Goal: Information Seeking & Learning: Learn about a topic

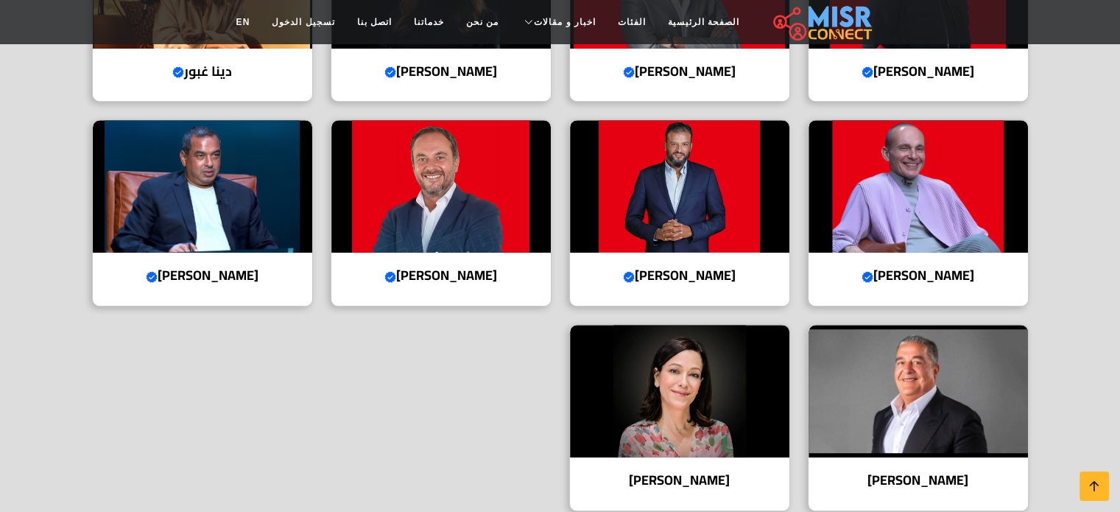
scroll to position [702, 0]
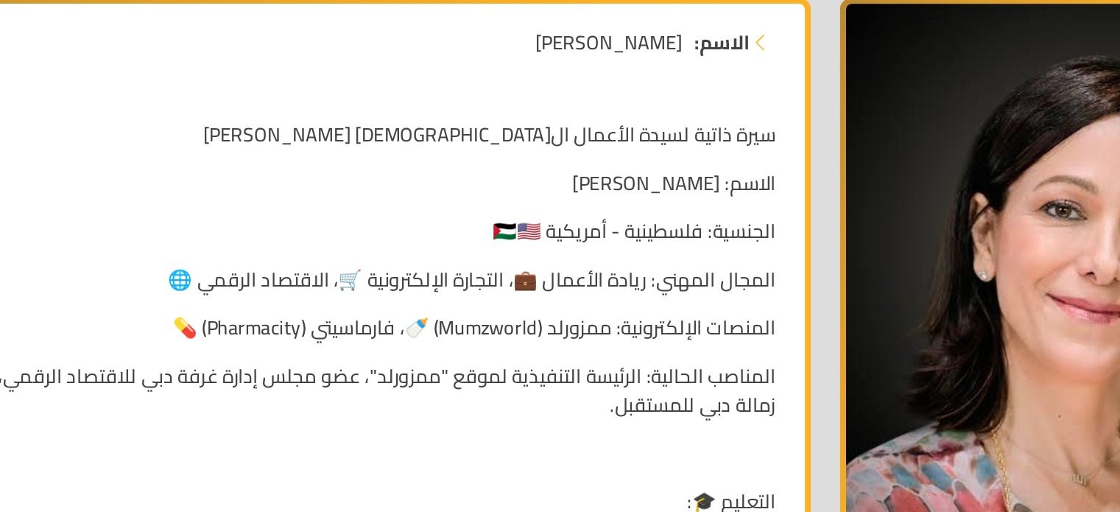
scroll to position [147, 0]
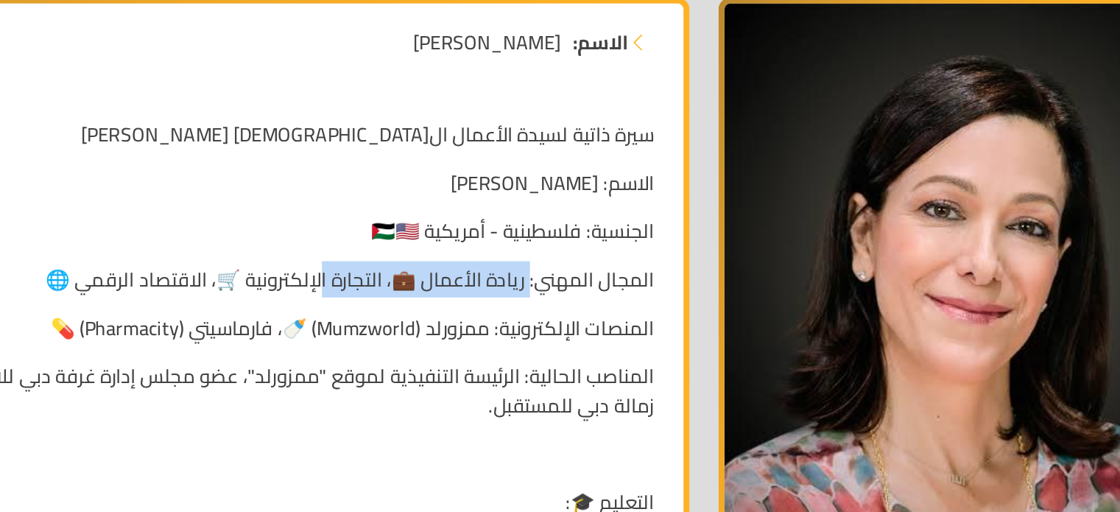
drag, startPoint x: 614, startPoint y: 284, endPoint x: 484, endPoint y: 270, distance: 131.0
click at [484, 274] on p "المجال المهني: ريادة الأعمال 💼، التجارة الإلكترونية 🛒، الاقتصاد الرقمي 🌐" at bounding box center [401, 283] width 576 height 18
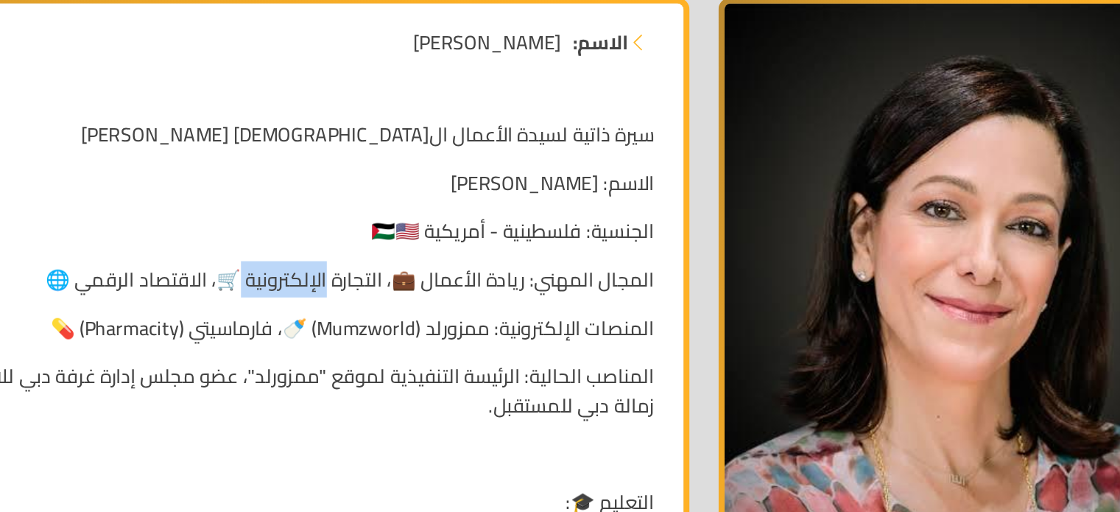
click at [484, 274] on p "المجال المهني: ريادة الأعمال 💼، التجارة الإلكترونية 🛒، الاقتصاد الرقمي 🌐" at bounding box center [401, 283] width 576 height 18
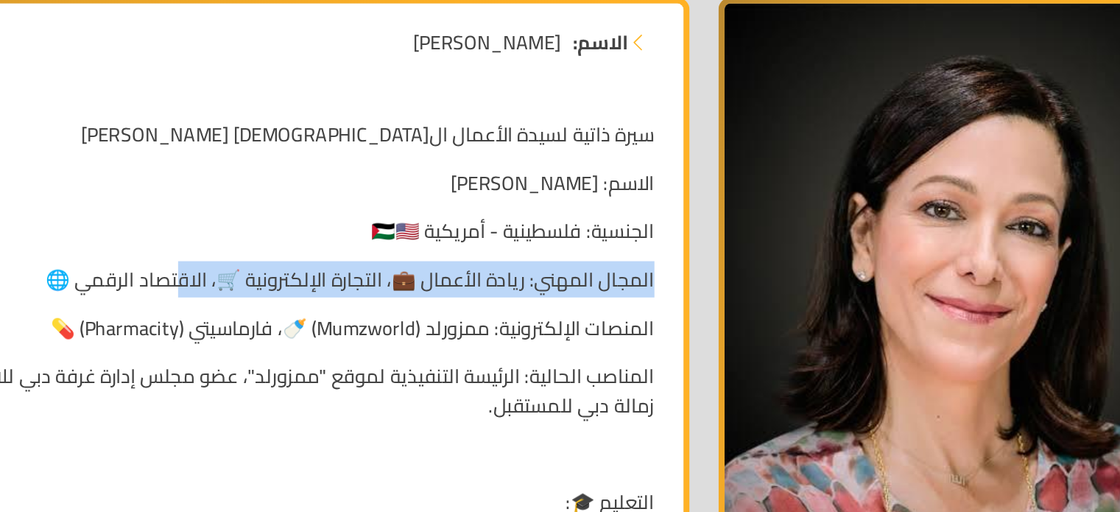
drag, startPoint x: 396, startPoint y: 258, endPoint x: 401, endPoint y: 276, distance: 18.9
click at [401, 276] on p "المجال المهني: ريادة الأعمال 💼، التجارة الإلكترونية 🛒، الاقتصاد الرقمي 🌐" at bounding box center [401, 283] width 576 height 18
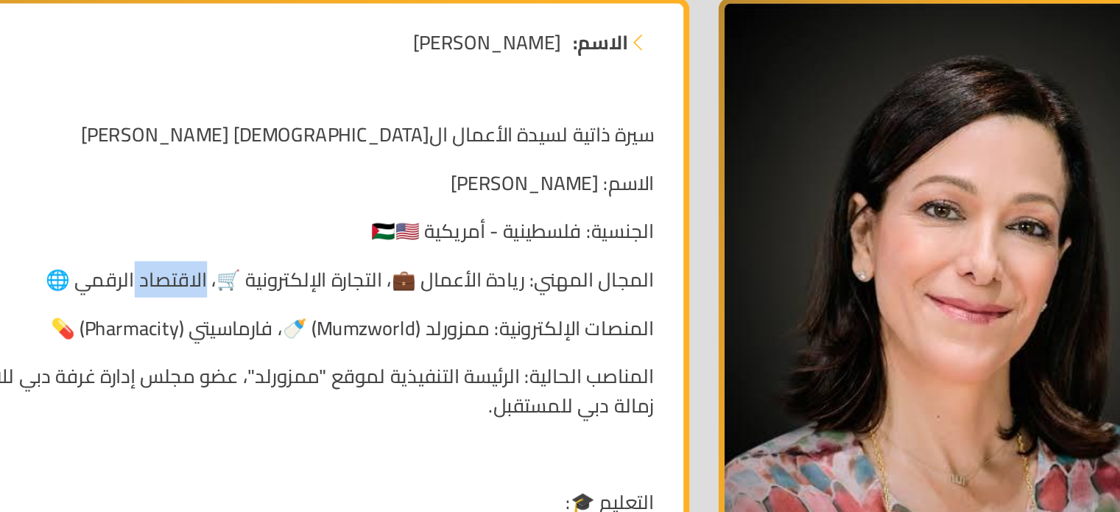
click at [401, 276] on p "المجال المهني: ريادة الأعمال 💼، التجارة الإلكترونية 🛒، الاقتصاد الرقمي 🌐" at bounding box center [401, 283] width 576 height 18
click at [563, 315] on p "المنصات الإلكترونية: ممزورلد (Mumzworld) 🍼، فارماسيتي (Pharmacity) 💊" at bounding box center [401, 312] width 576 height 18
click at [450, 314] on p "المنصات الإلكترونية: ممزورلد (Mumzworld) 🍼، فارماسيتي (Pharmacity) 💊" at bounding box center [401, 312] width 576 height 18
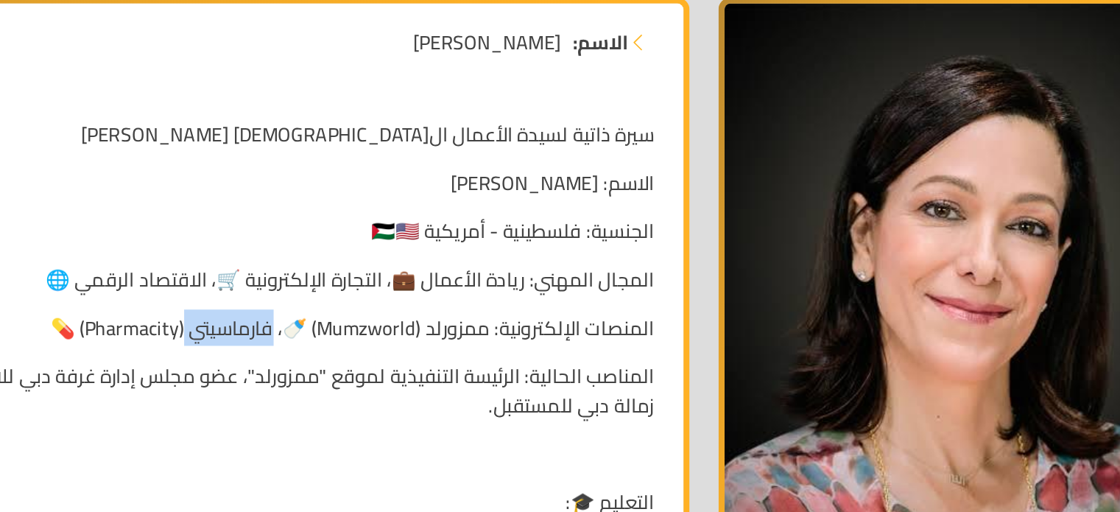
scroll to position [147, 0]
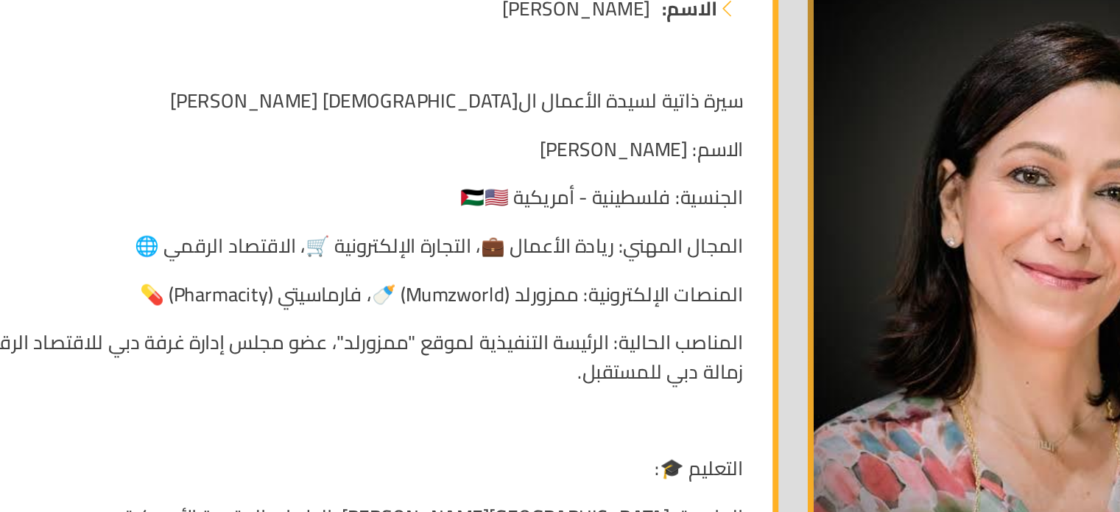
click at [477, 341] on p "المناصب الحالية: الرئيسة التنفيذية لموقع "ممزورلد"، عضو مجلس إدارة غرفة دبي للا…" at bounding box center [401, 349] width 576 height 35
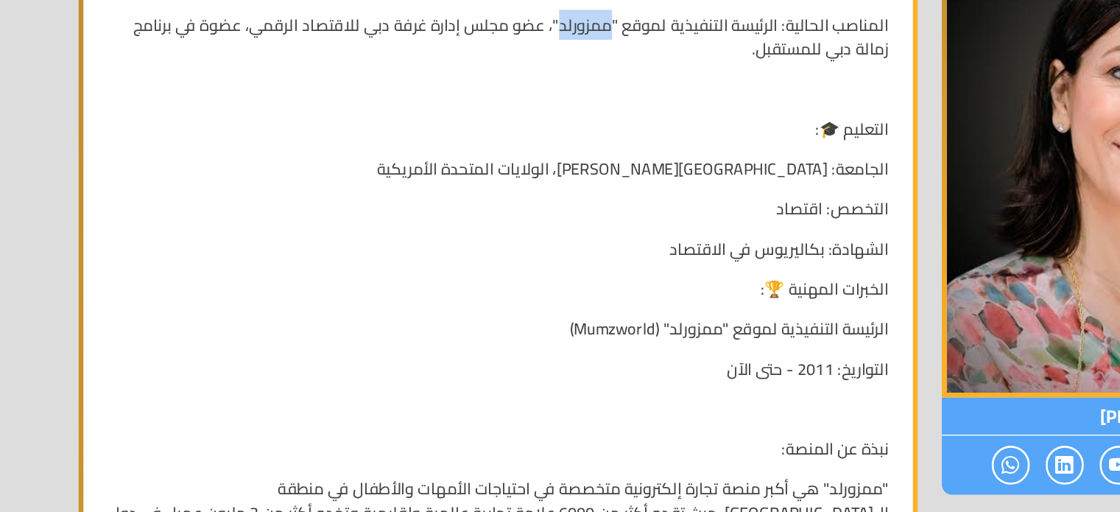
scroll to position [337, 0]
click at [520, 428] on p at bounding box center [401, 435] width 576 height 18
click at [564, 257] on p "الجامعة: جامعة جورج واشنطن، الولايات المتحدة الأمريكية" at bounding box center [401, 258] width 576 height 18
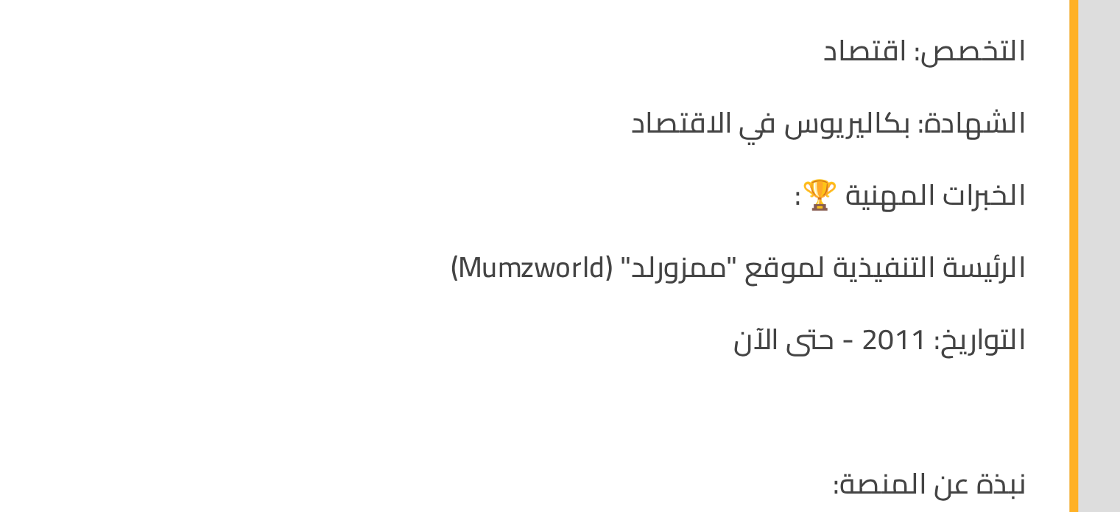
click at [502, 372] on p "الرئيسة التنفيذية لموقع "ممزورلد" (Mumzworld)" at bounding box center [401, 376] width 576 height 18
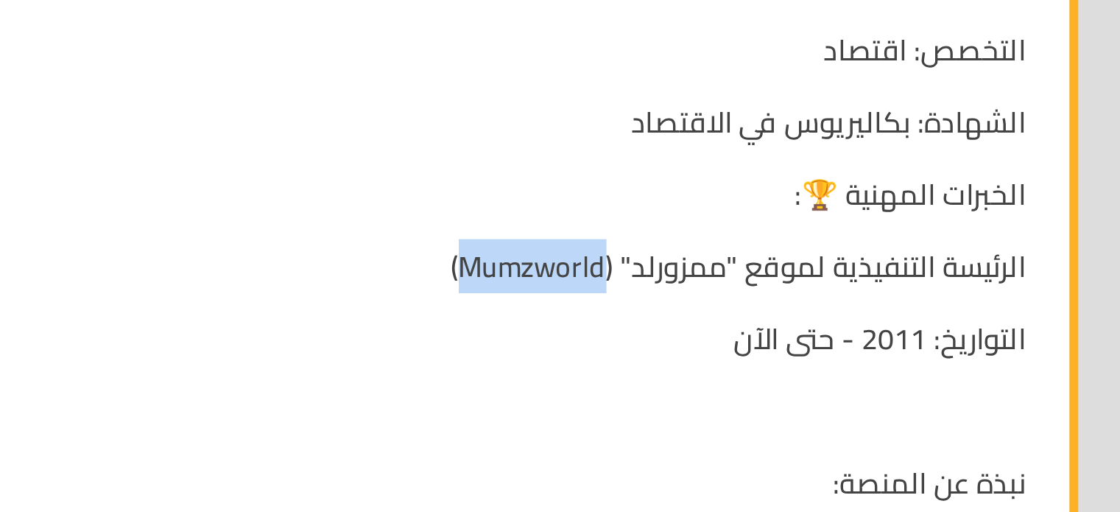
click at [502, 372] on p "الرئيسة التنفيذية لموقع "ممزورلد" (Mumzworld)" at bounding box center [401, 376] width 576 height 18
copy p "Mumzworld"
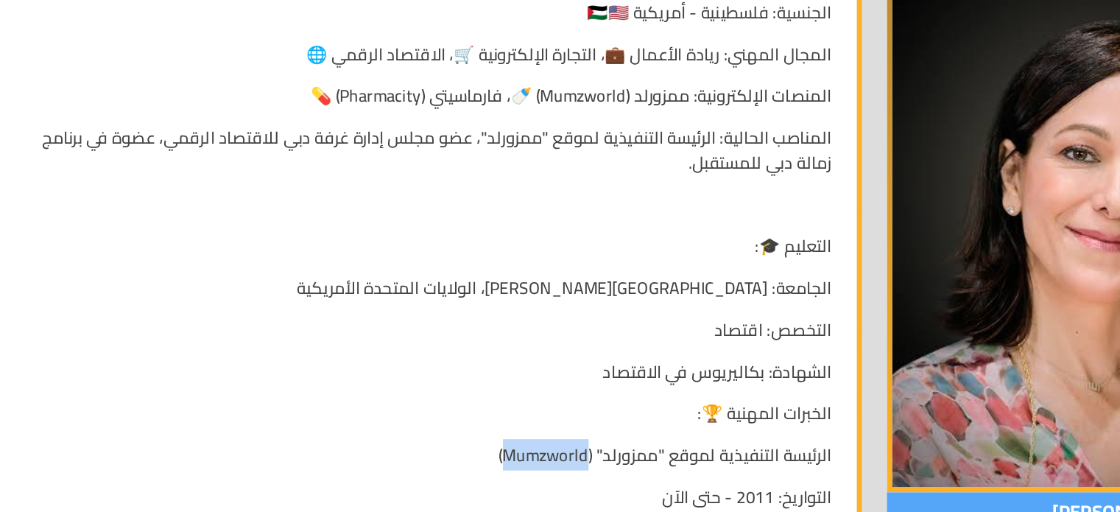
scroll to position [312, 0]
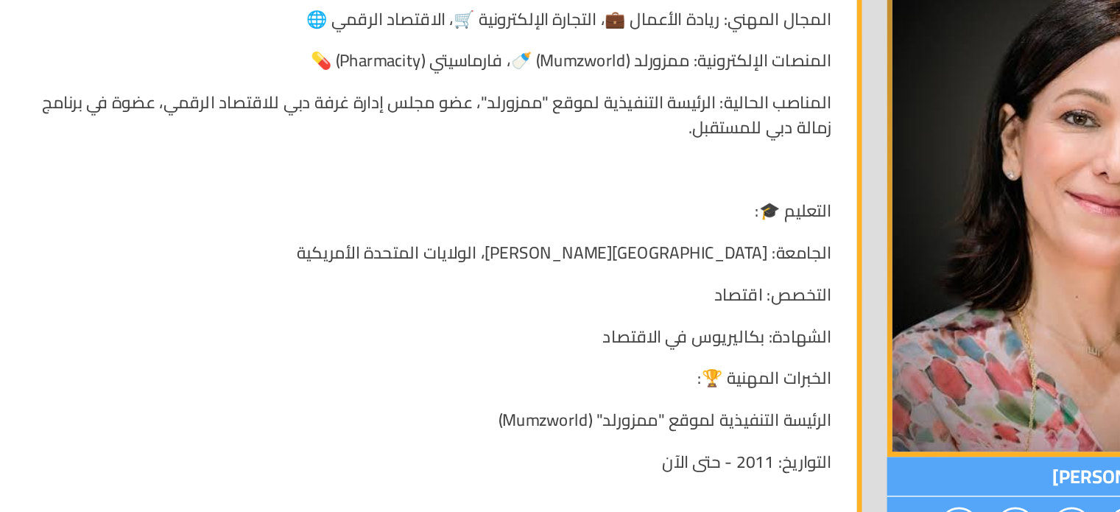
click at [380, 142] on p "المنصات الإلكترونية: ممزورلد (Mumzworld) 🍼، فارماسيتي (Pharmacity) 💊" at bounding box center [401, 147] width 576 height 18
copy p "harmacity)"
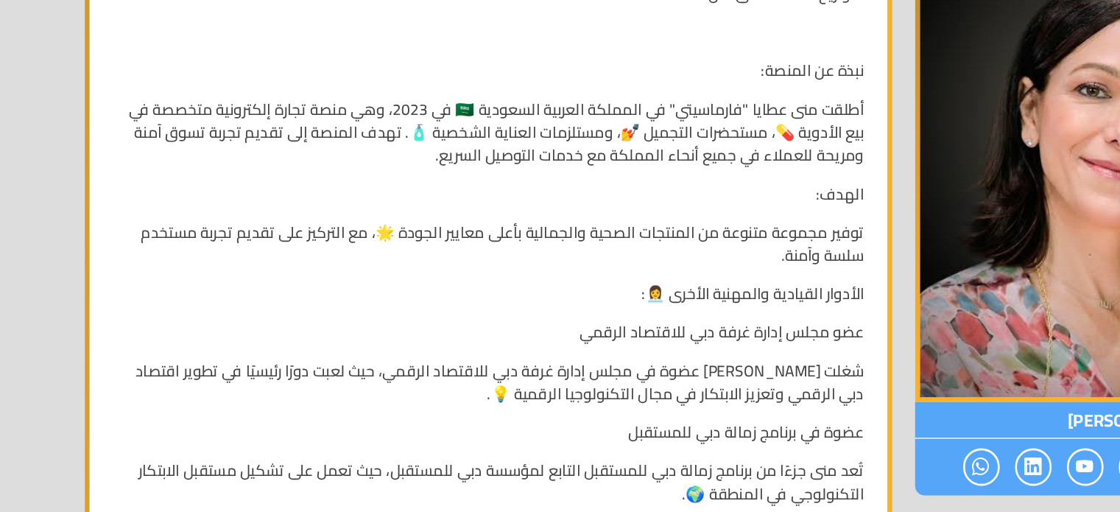
scroll to position [975, 0]
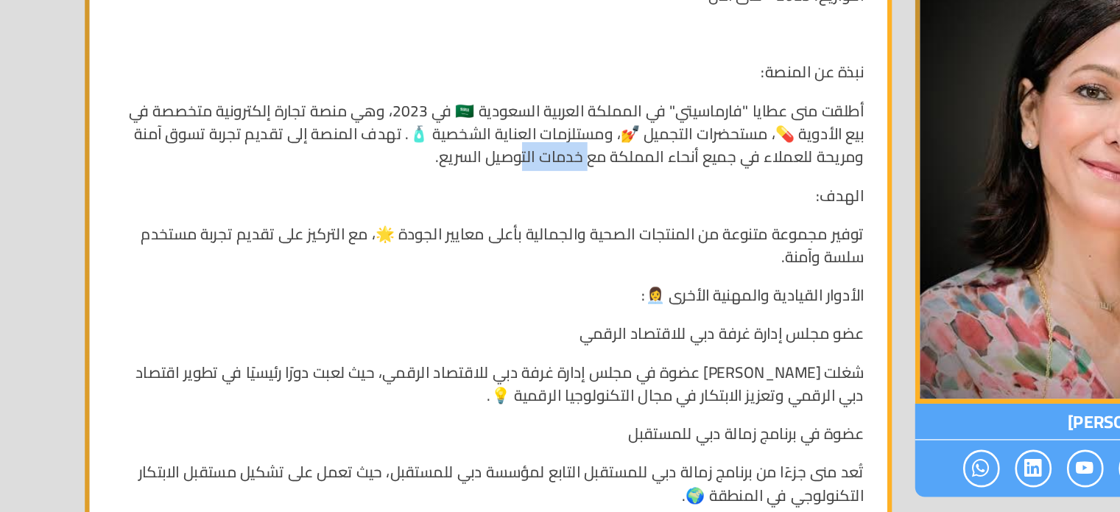
drag, startPoint x: 519, startPoint y: 235, endPoint x: 464, endPoint y: 247, distance: 56.6
click at [464, 247] on p "أطلقت منى عطايا "فارماسيتي" في المملكة العربية السعودية 🇸🇦 في 2023، وهي منصة تج…" at bounding box center [401, 220] width 576 height 53
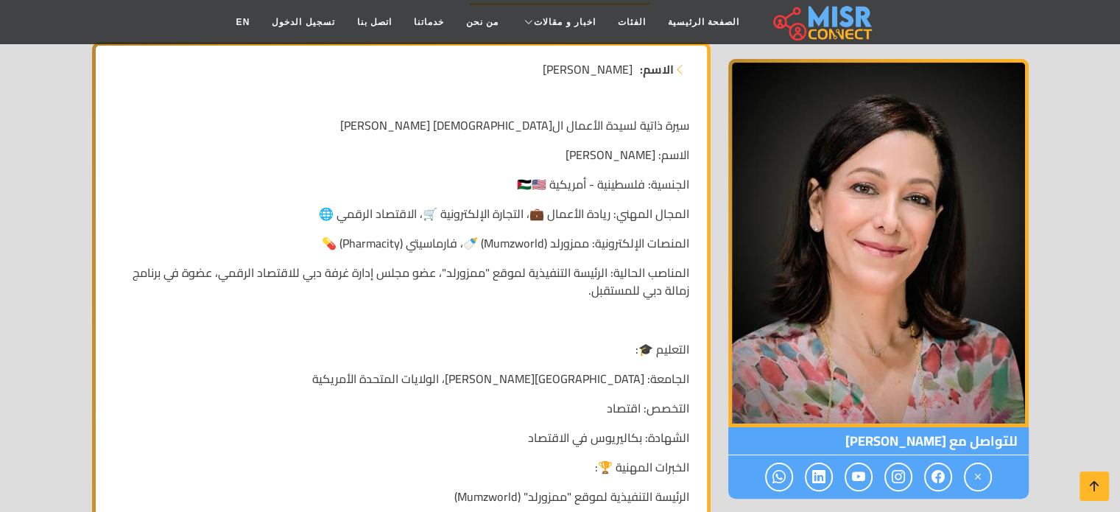
scroll to position [0, 0]
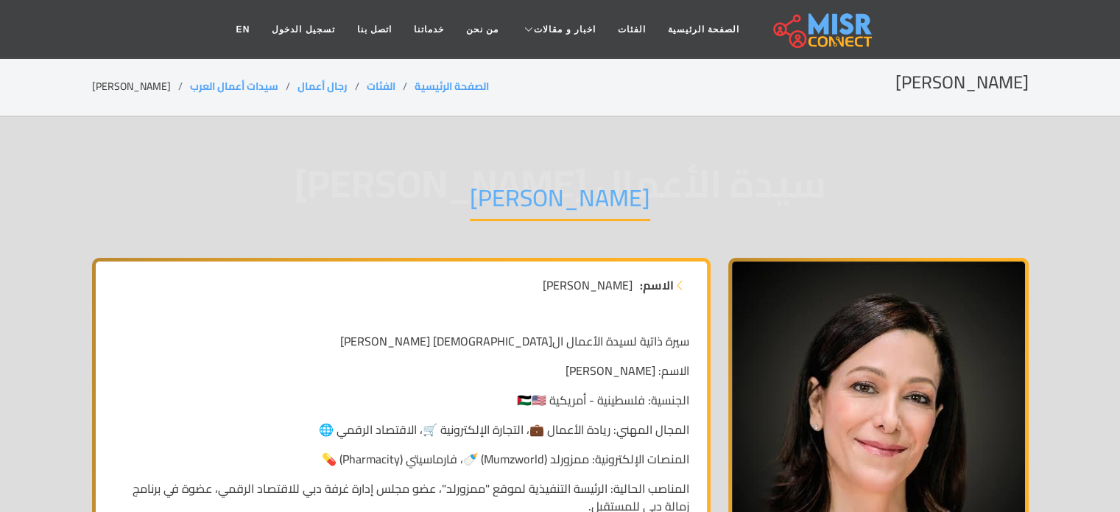
click at [574, 203] on h1 "مني عطايا" at bounding box center [560, 202] width 180 height 38
copy div "مني عطايا"
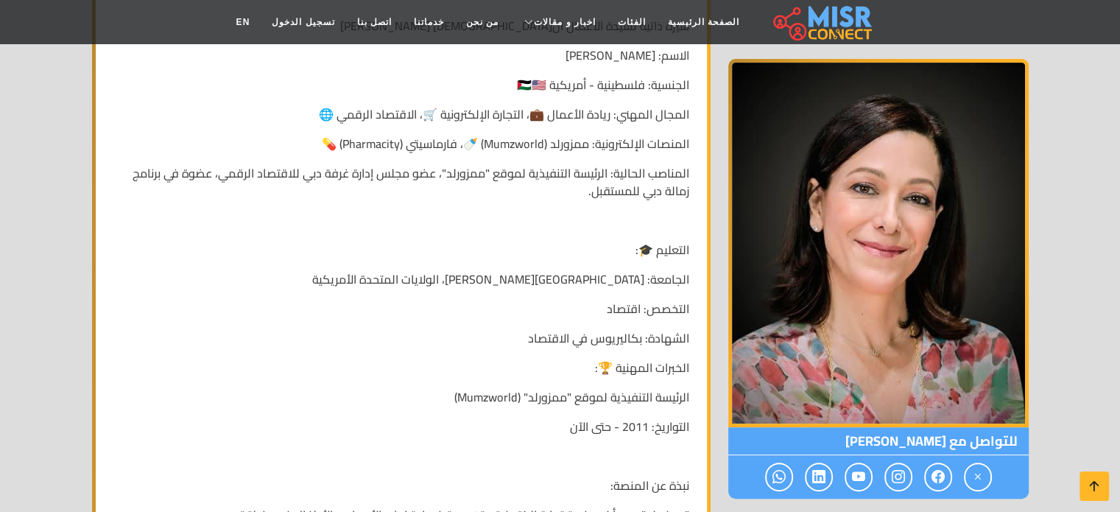
scroll to position [323, 0]
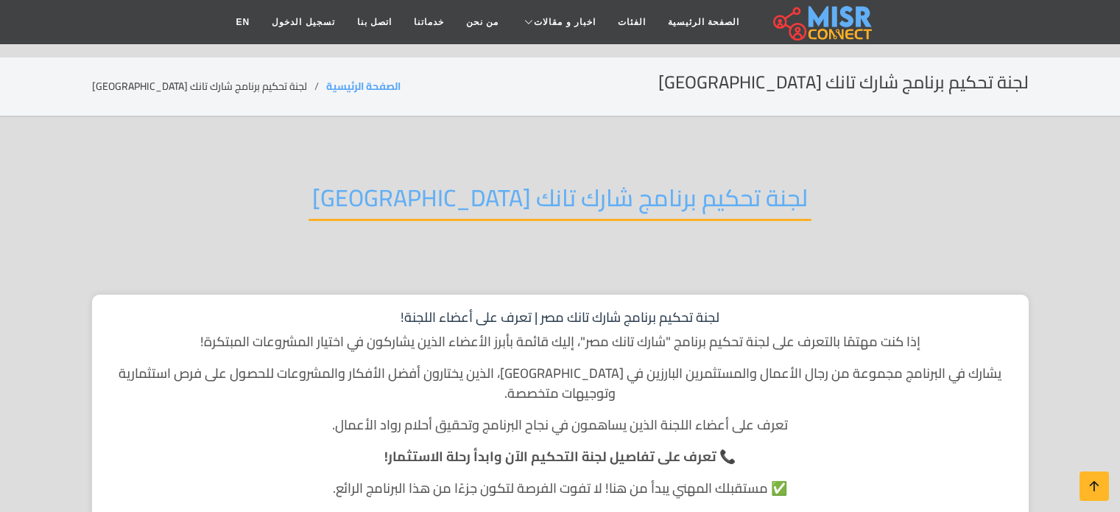
scroll to position [472, 0]
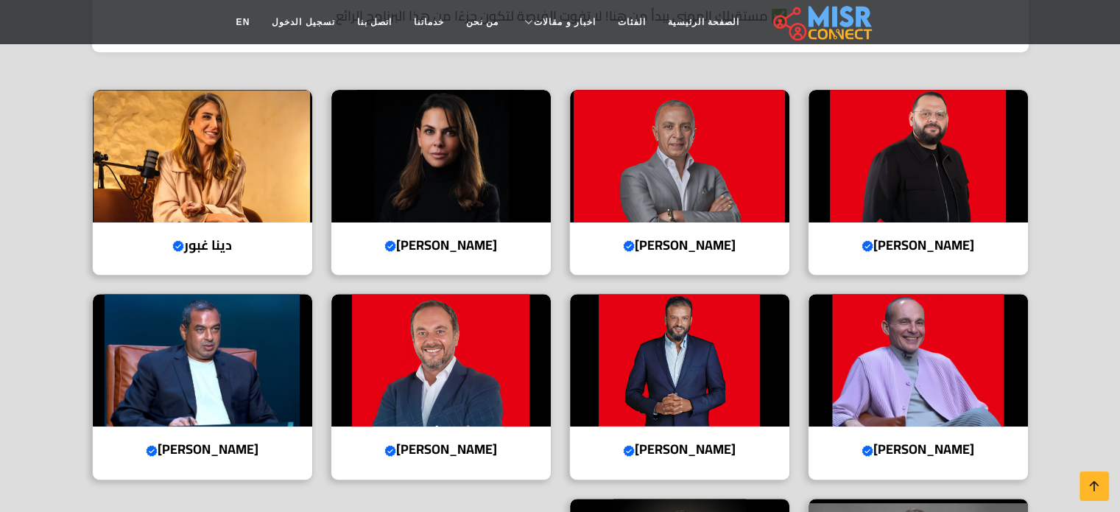
drag, startPoint x: 191, startPoint y: 191, endPoint x: 51, endPoint y: 244, distance: 150.3
click at [51, 244] on section "لجنة تحكيم برنامج شارك تانك مصر لجنة تحكيم برنامج شارك تانك مصر | تعرف على أعضا…" at bounding box center [560, 196] width 1120 height 1102
click at [239, 237] on h4 "دينا غبور Verified account" at bounding box center [202, 245] width 197 height 16
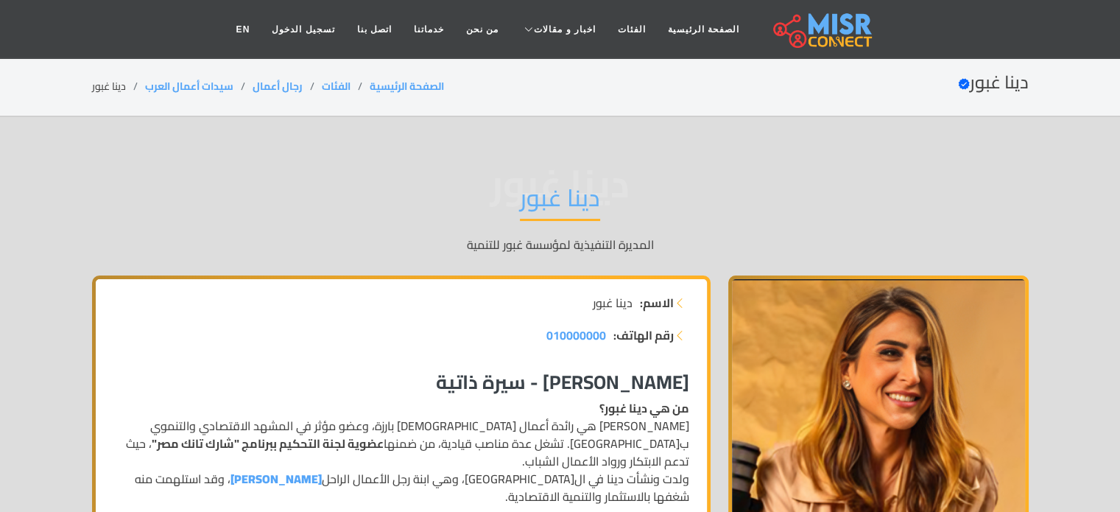
drag, startPoint x: 0, startPoint y: 0, endPoint x: 339, endPoint y: 256, distance: 424.4
click at [339, 256] on div "دينا غبور دينا غبور المديرة التنفيذية لمؤسسة غبور للتنمية" at bounding box center [560, 218] width 937 height 114
click at [580, 209] on h1 "دينا غبور" at bounding box center [560, 202] width 80 height 38
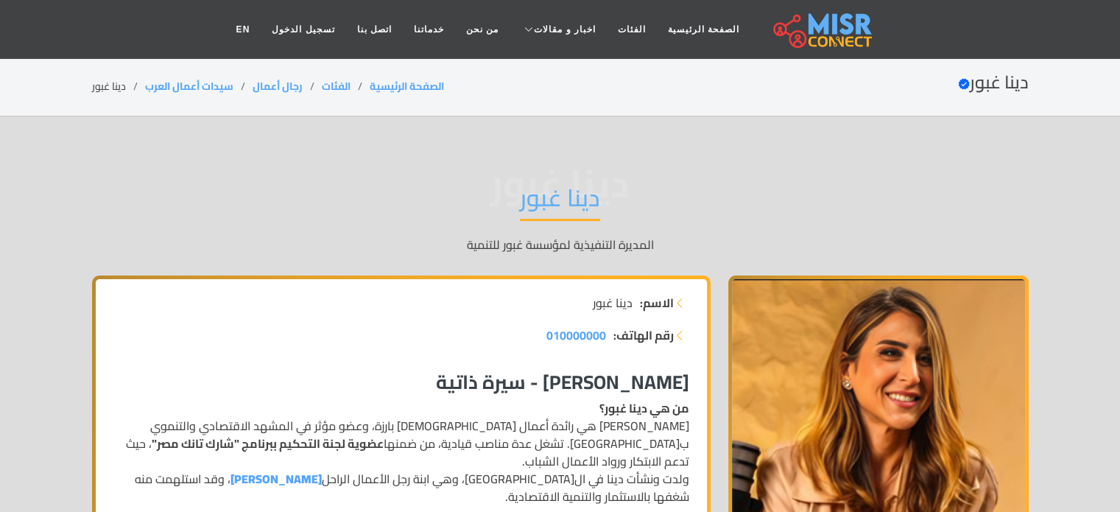
copy div "دينا غبور"
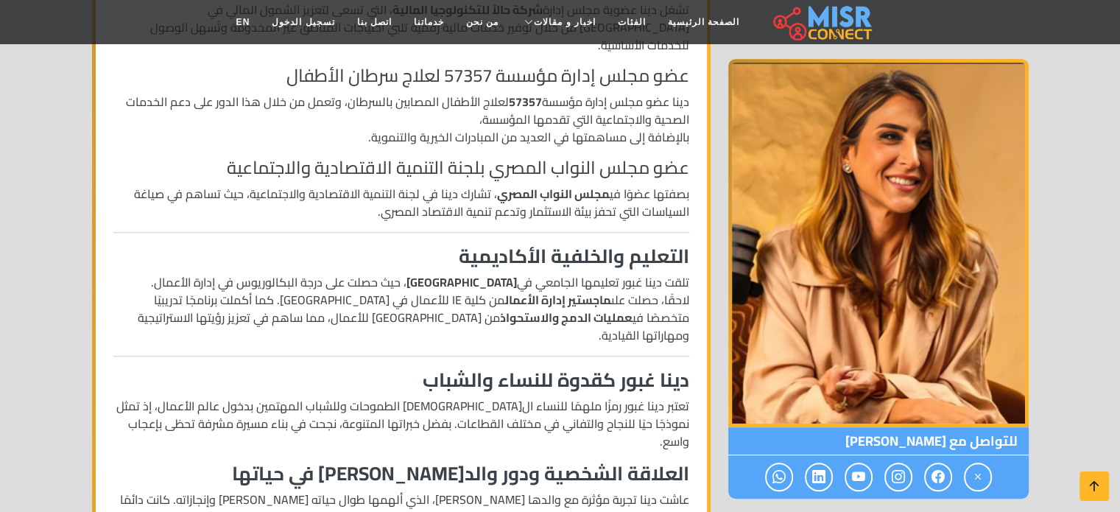
scroll to position [768, 0]
click at [669, 245] on h3 "التعليم والخلفية الأكاديمية" at bounding box center [401, 256] width 576 height 23
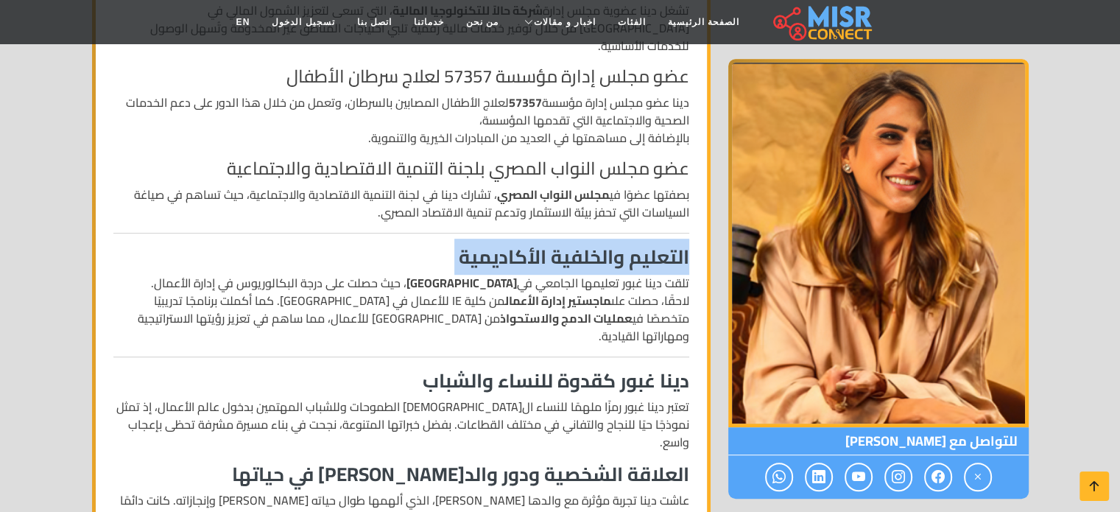
click at [669, 245] on h3 "التعليم والخلفية الأكاديمية" at bounding box center [401, 256] width 576 height 23
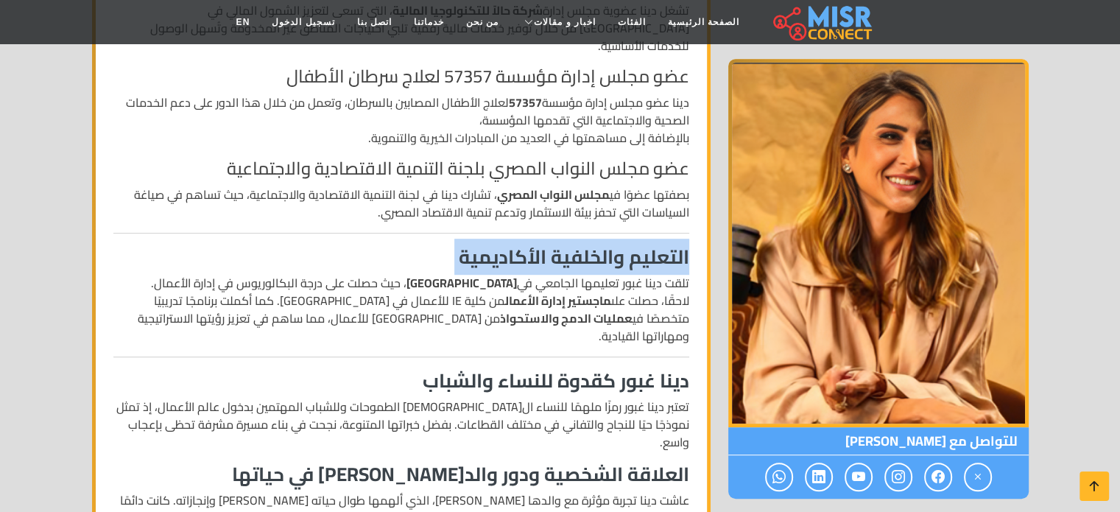
click at [669, 245] on h3 "التعليم والخلفية الأكاديمية" at bounding box center [401, 256] width 576 height 23
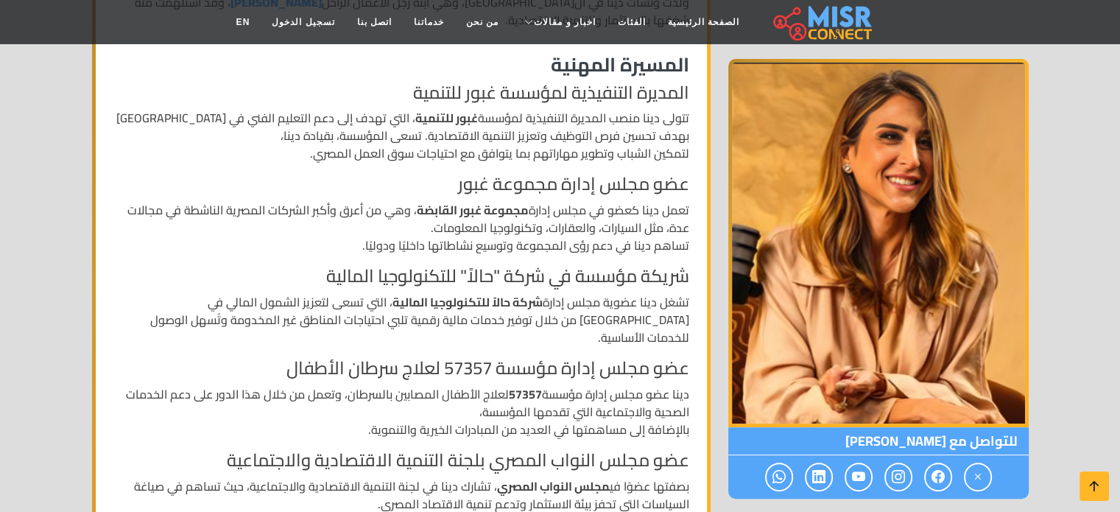
scroll to position [0, 0]
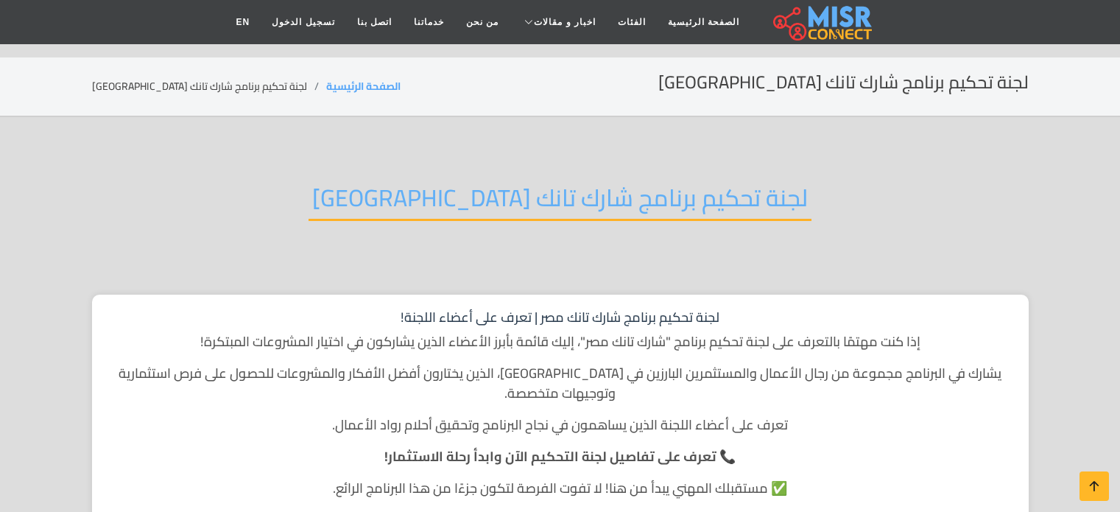
scroll to position [472, 0]
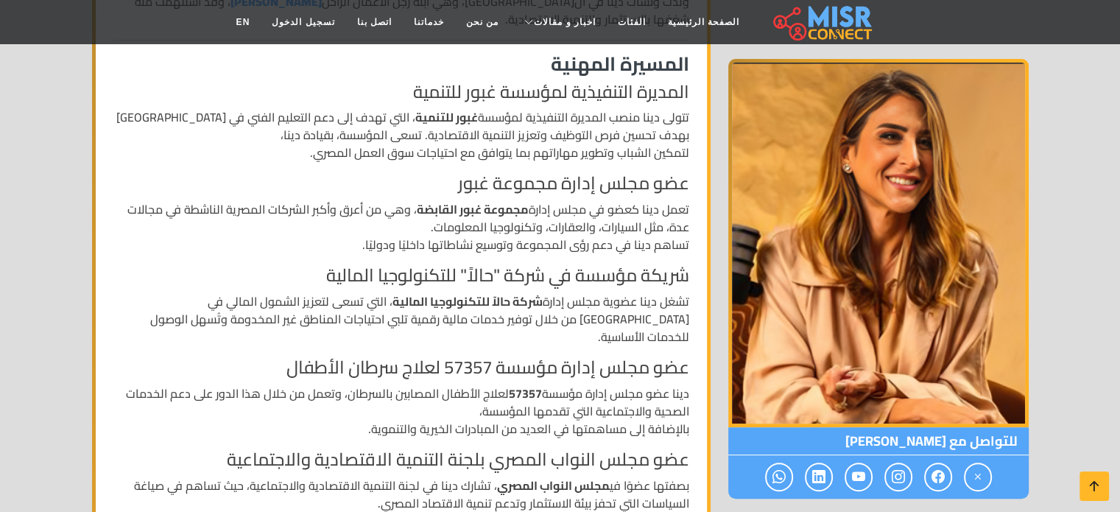
scroll to position [458, 0]
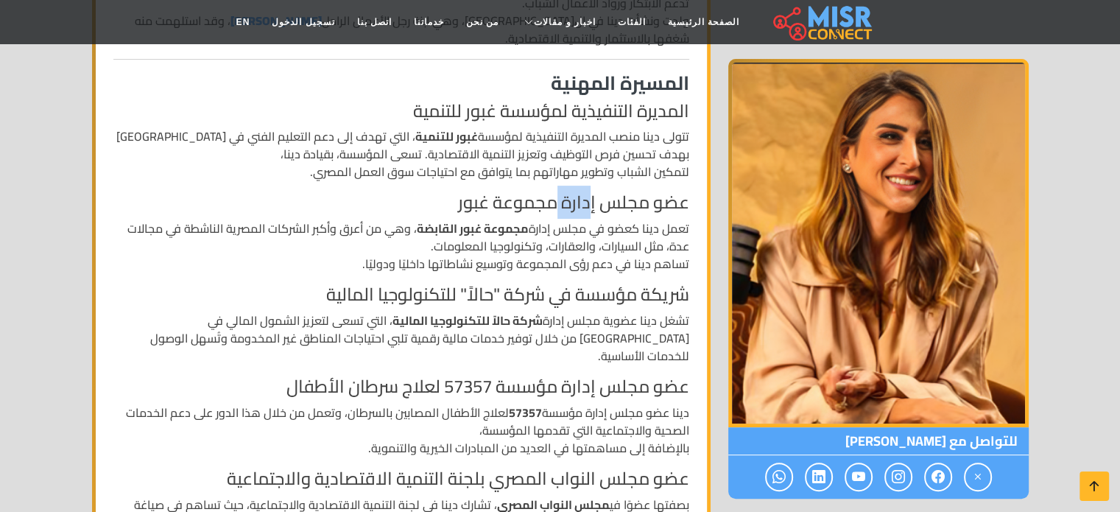
drag, startPoint x: 555, startPoint y: 176, endPoint x: 634, endPoint y: 168, distance: 80.0
click at [634, 192] on h4 "عضو مجلس إدارة مجموعة غبور" at bounding box center [401, 202] width 576 height 21
click at [675, 155] on p "تتولى دينا منصب المديرة التنفيذية لمؤسسة غبور للتنمية ، التي تهدف إلى دعم التعل…" at bounding box center [401, 153] width 576 height 53
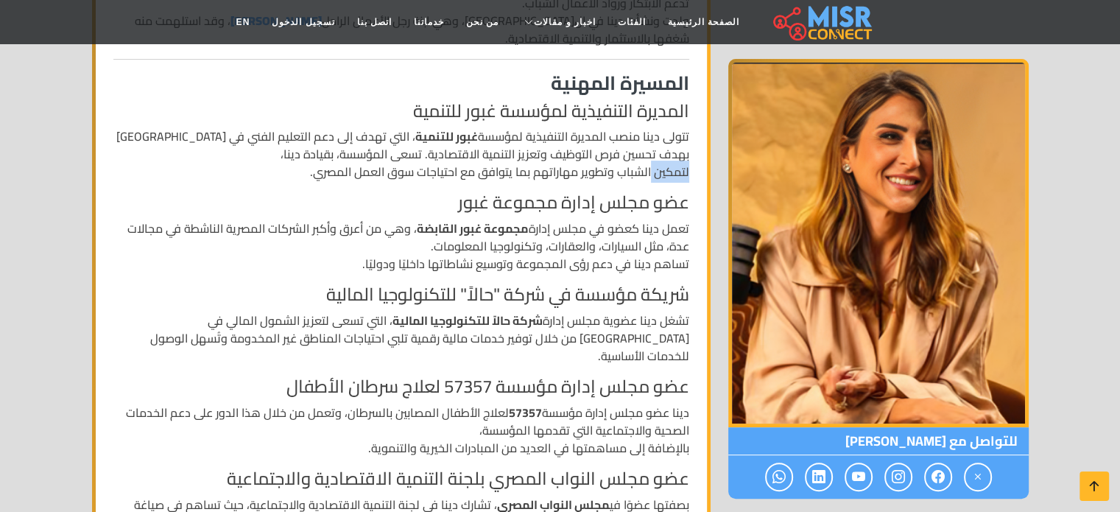
click at [675, 155] on p "تتولى دينا منصب المديرة التنفيذية لمؤسسة غبور للتنمية ، التي تهدف إلى دعم التعل…" at bounding box center [401, 153] width 576 height 53
click at [681, 219] on p "تعمل دينا كعضو في مجلس إدارة مجموعة غبور القابضة ، وهي من أعرق وأكبر الشركات ال…" at bounding box center [401, 245] width 576 height 53
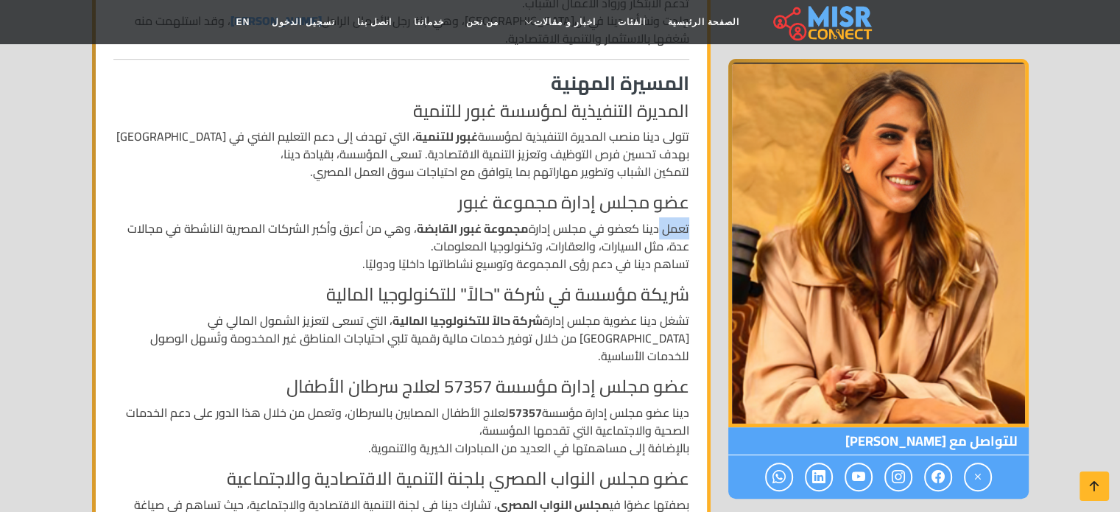
click at [675, 219] on p "تعمل دينا كعضو في مجلس إدارة مجموعة غبور القابضة ، وهي من أعرق وأكبر الشركات ال…" at bounding box center [401, 245] width 576 height 53
drag, startPoint x: 686, startPoint y: 210, endPoint x: 658, endPoint y: 211, distance: 28.7
click at [658, 219] on p "تعمل دينا كعضو في مجلس إدارة مجموعة غبور القابضة ، وهي من أعرق وأكبر الشركات ال…" at bounding box center [401, 245] width 576 height 53
drag, startPoint x: 211, startPoint y: 211, endPoint x: 196, endPoint y: 211, distance: 14.7
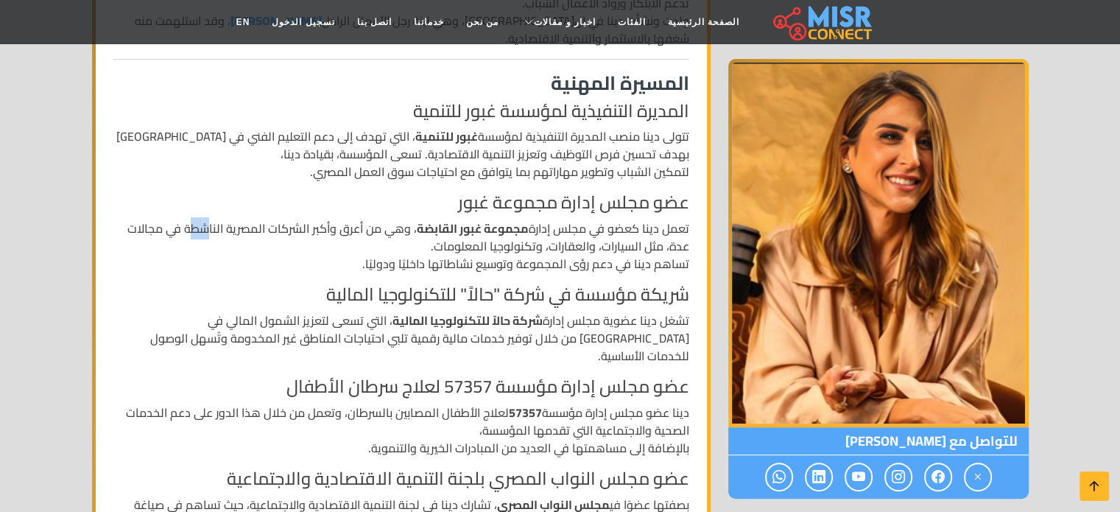
click at [196, 219] on p "تعمل دينا كعضو في مجلس إدارة مجموعة غبور القابضة ، وهي من أعرق وأكبر الشركات ال…" at bounding box center [401, 245] width 576 height 53
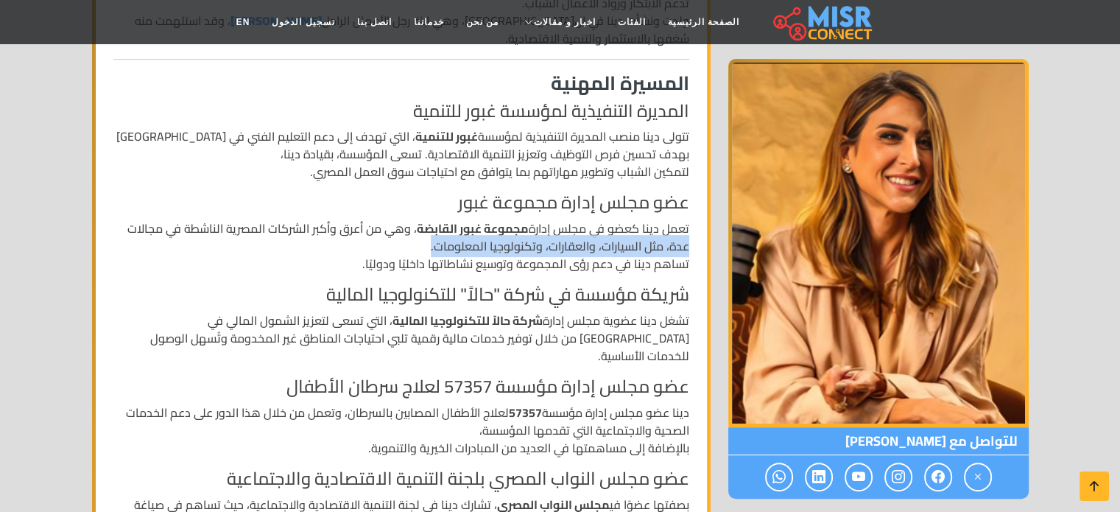
drag, startPoint x: 691, startPoint y: 231, endPoint x: 417, endPoint y: 226, distance: 274.0
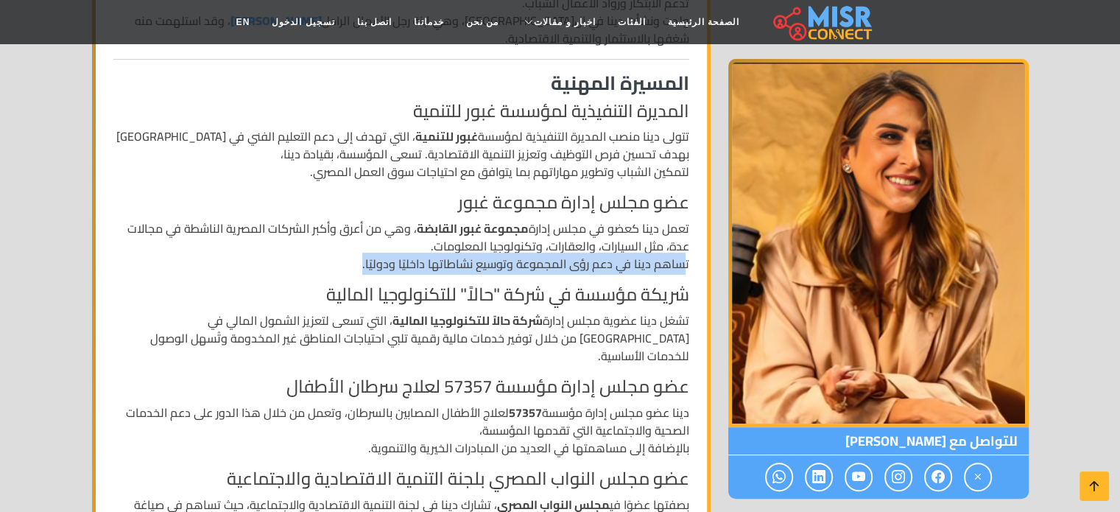
drag, startPoint x: 682, startPoint y: 246, endPoint x: 362, endPoint y: 247, distance: 319.6
click at [362, 247] on p "تعمل دينا كعضو في مجلس إدارة مجموعة غبور القابضة ، وهي من أعرق وأكبر الشركات ال…" at bounding box center [401, 245] width 576 height 53
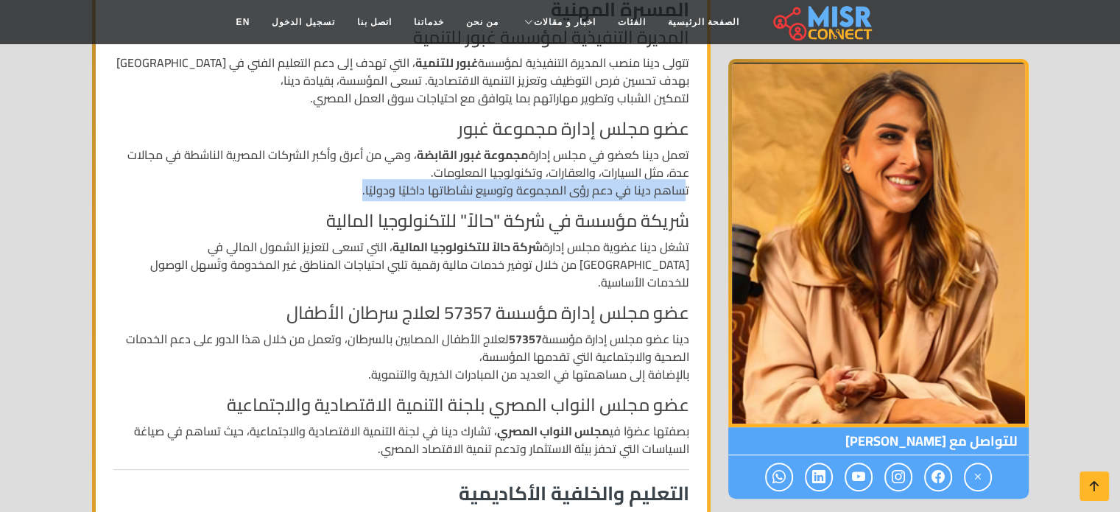
scroll to position [536, 0]
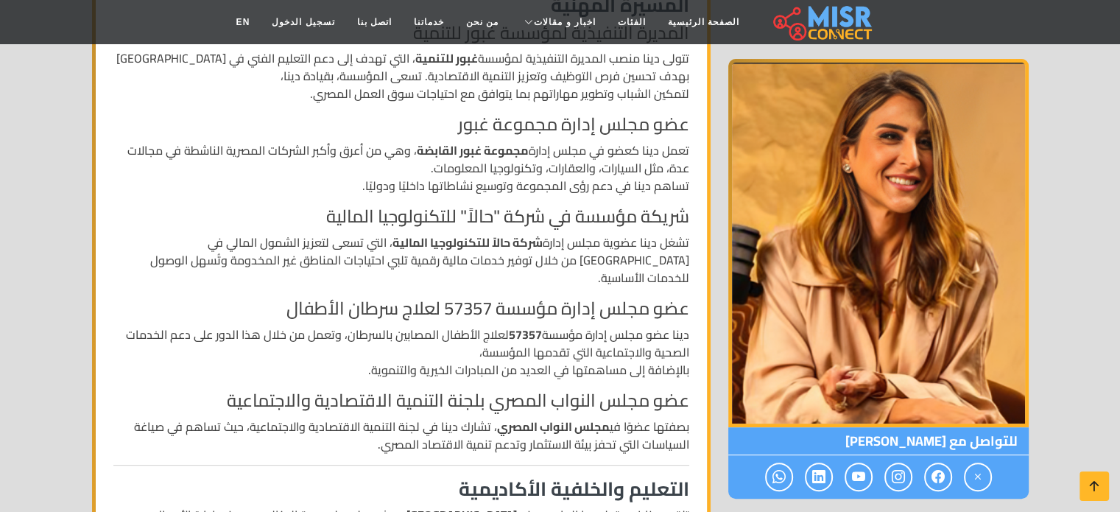
click at [487, 206] on h4 "شريكة مؤسسة في شركة "حالاً" للتكنولوجيا المالية" at bounding box center [401, 216] width 576 height 21
click at [376, 233] on p "تشغل دينا عضوية مجلس إدارة شركة حالاً للتكنولوجيا المالية ، التي تسعى لتعزيز ال…" at bounding box center [401, 259] width 576 height 53
click at [468, 231] on strong "شركة حالاً للتكنولوجيا المالية" at bounding box center [468, 242] width 150 height 22
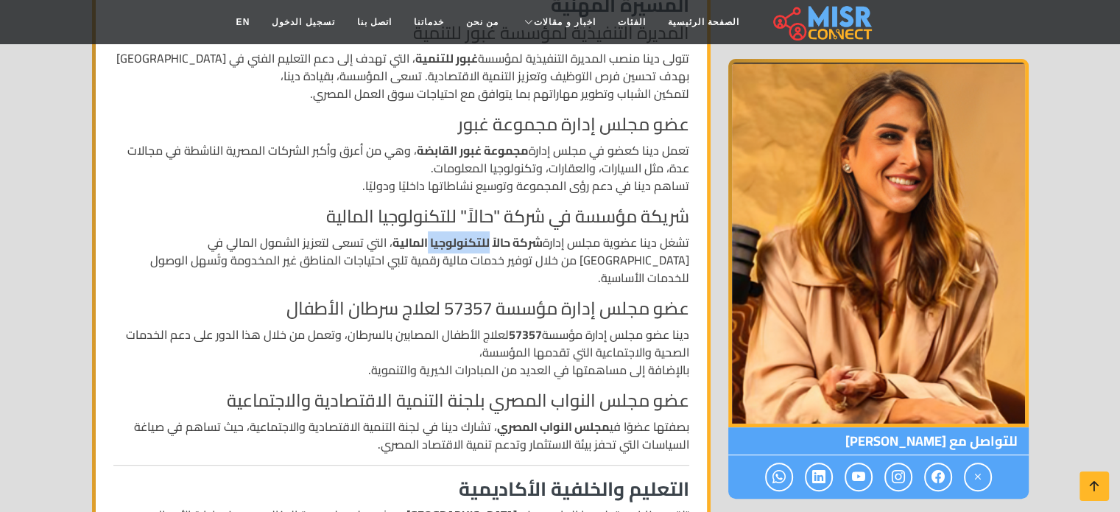
click at [468, 231] on strong "شركة حالاً للتكنولوجيا المالية" at bounding box center [468, 242] width 150 height 22
click at [412, 231] on strong "شركة حالاً للتكنولوجيا المالية" at bounding box center [468, 242] width 150 height 22
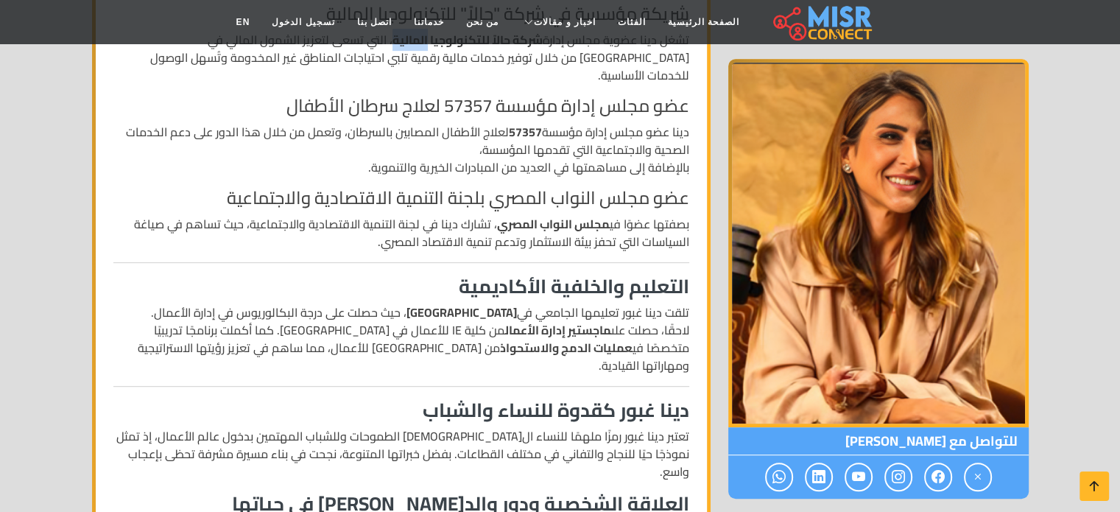
scroll to position [750, 0]
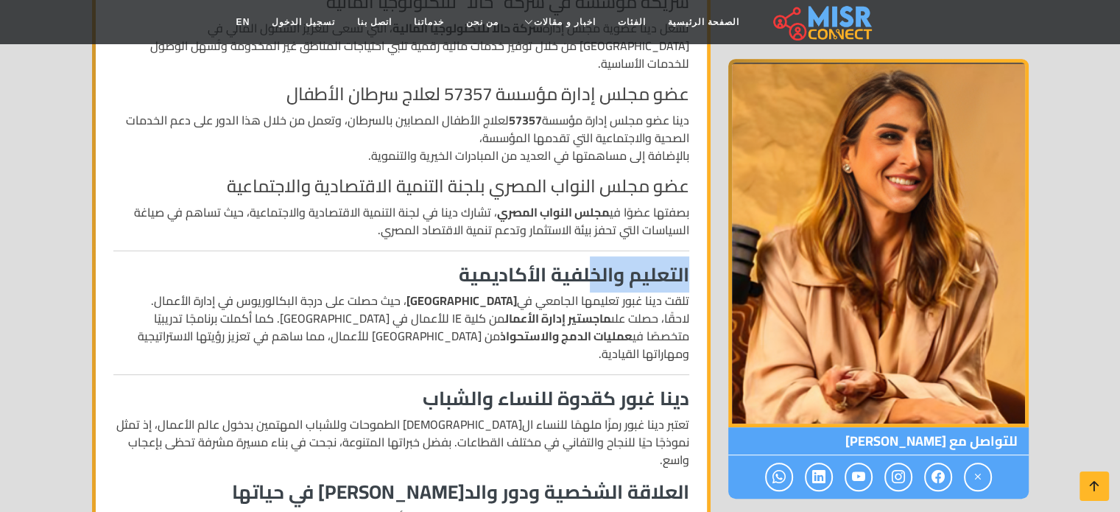
drag, startPoint x: 594, startPoint y: 232, endPoint x: 702, endPoint y: 243, distance: 108.8
click at [702, 243] on div "الاسم: دينا غبور رقم الهاتف: 010000000 دينا غبور - سيرة ذاتية من هي دينا غبور؟ …" at bounding box center [401, 269] width 611 height 1481
drag, startPoint x: 644, startPoint y: 256, endPoint x: 518, endPoint y: 263, distance: 126.2
click at [518, 292] on p "تلقت دينا غبور تعليمها الجامعي في جامعة بوسطن ، حيث حصلت على درجة البكالوريوس ف…" at bounding box center [401, 327] width 576 height 71
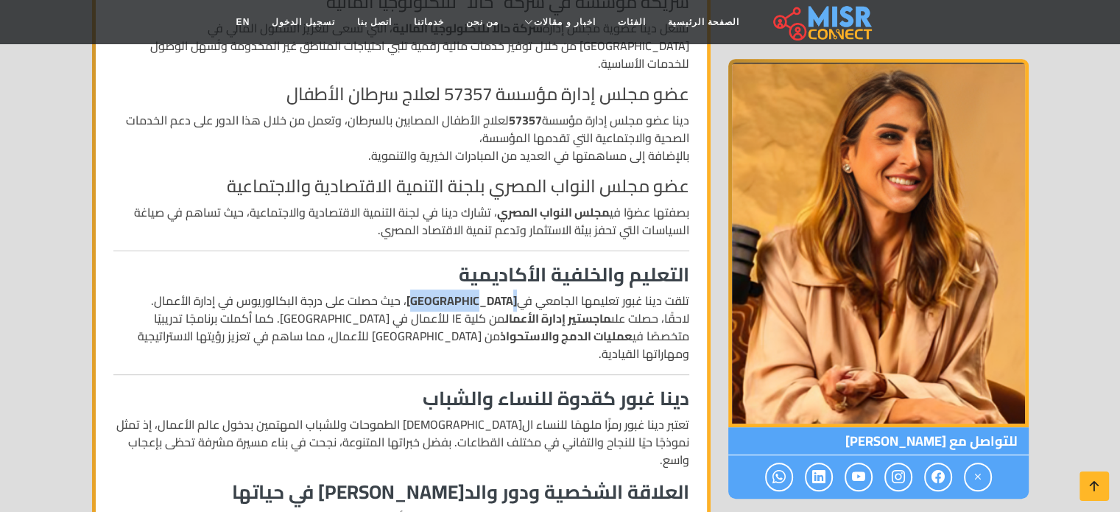
drag, startPoint x: 518, startPoint y: 263, endPoint x: 449, endPoint y: 270, distance: 70.3
click at [449, 292] on p "تلقت دينا غبور تعليمها الجامعي في جامعة بوسطن ، حيث حصلت على درجة البكالوريوس ف…" at bounding box center [401, 327] width 576 height 71
click at [633, 325] on strong "عمليات الدمج والاستحواذ" at bounding box center [566, 336] width 133 height 22
click at [625, 292] on p "تلقت دينا غبور تعليمها الجامعي في جامعة بوسطن ، حيث حصلت على درجة البكالوريوس ف…" at bounding box center [401, 327] width 576 height 71
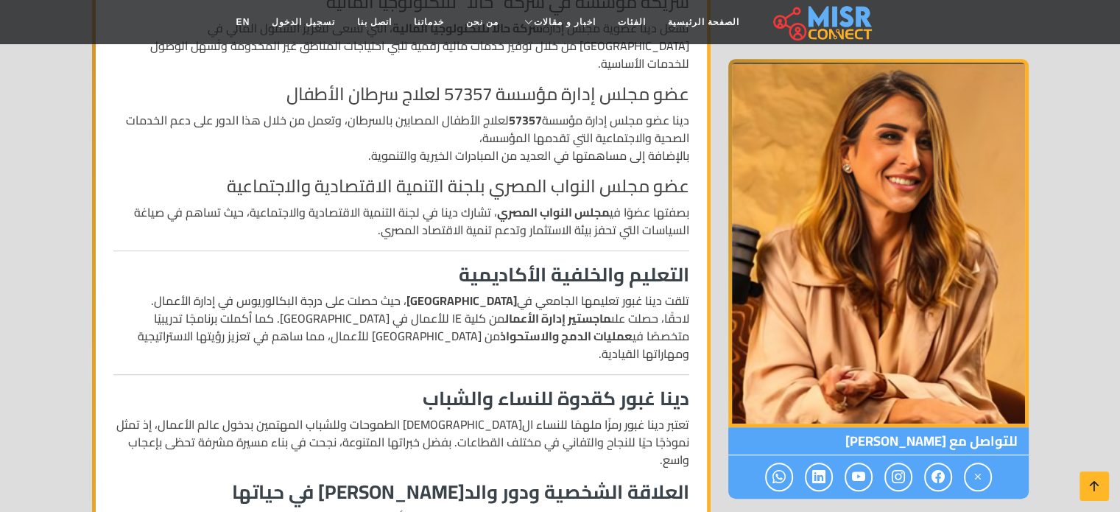
click at [625, 292] on p "تلقت دينا غبور تعليمها الجامعي في جامعة بوسطن ، حيث حصلت على درجة البكالوريوس ف…" at bounding box center [401, 327] width 576 height 71
click at [552, 307] on strong "ماجستير إدارة الأعمال" at bounding box center [558, 318] width 106 height 22
click at [513, 307] on strong "ماجستير إدارة الأعمال" at bounding box center [558, 318] width 106 height 22
drag, startPoint x: 437, startPoint y: 276, endPoint x: 454, endPoint y: 280, distance: 16.6
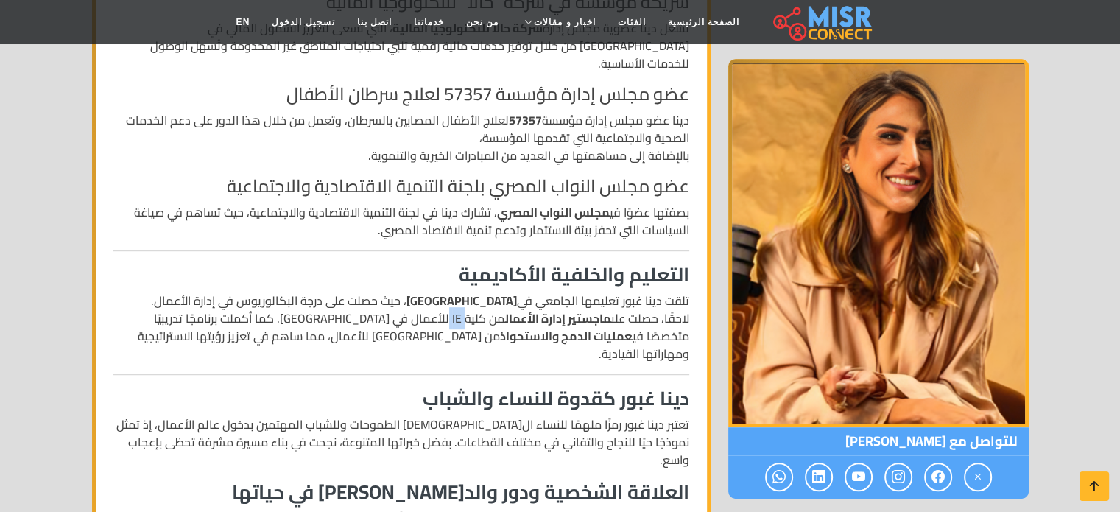
click at [454, 292] on p "تلقت دينا غبور تعليمها الجامعي في جامعة بوسطن ، حيث حصلت على درجة البكالوريوس ف…" at bounding box center [401, 327] width 576 height 71
click at [373, 292] on p "تلقت دينا غبور تعليمها الجامعي في جامعة بوسطن ، حيث حصلت على درجة البكالوريوس ف…" at bounding box center [401, 327] width 576 height 71
click at [383, 292] on p "تلقت دينا غبور تعليمها الجامعي في جامعة بوسطن ، حيث حصلت على درجة البكالوريوس ف…" at bounding box center [401, 327] width 576 height 71
click at [336, 300] on p "تلقت دينا غبور تعليمها الجامعي في جامعة بوسطن ، حيث حصلت على درجة البكالوريوس ف…" at bounding box center [401, 327] width 576 height 71
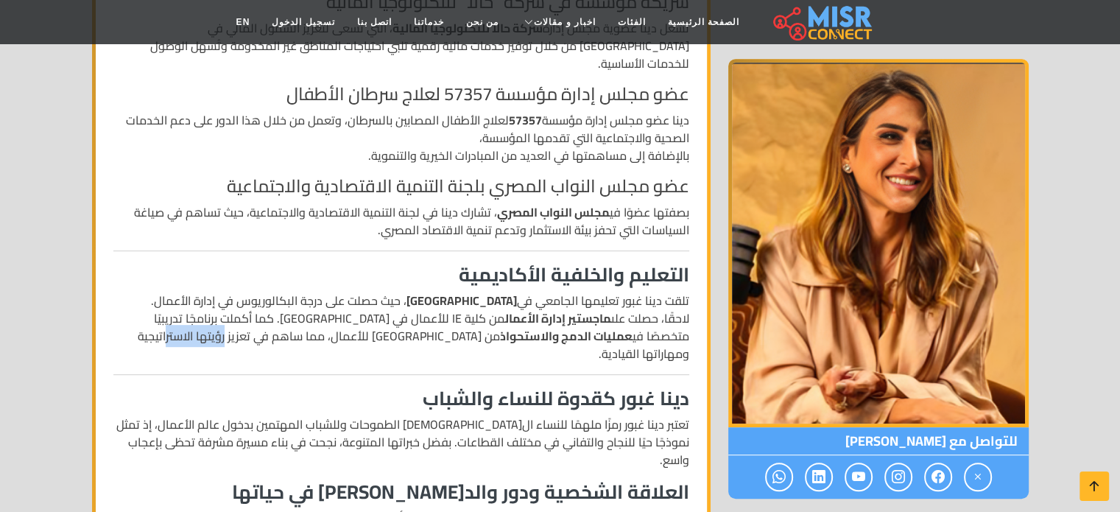
click at [336, 300] on p "تلقت دينا غبور تعليمها الجامعي في جامعة بوسطن ، حيث حصلت على درجة البكالوريوس ف…" at bounding box center [401, 327] width 576 height 71
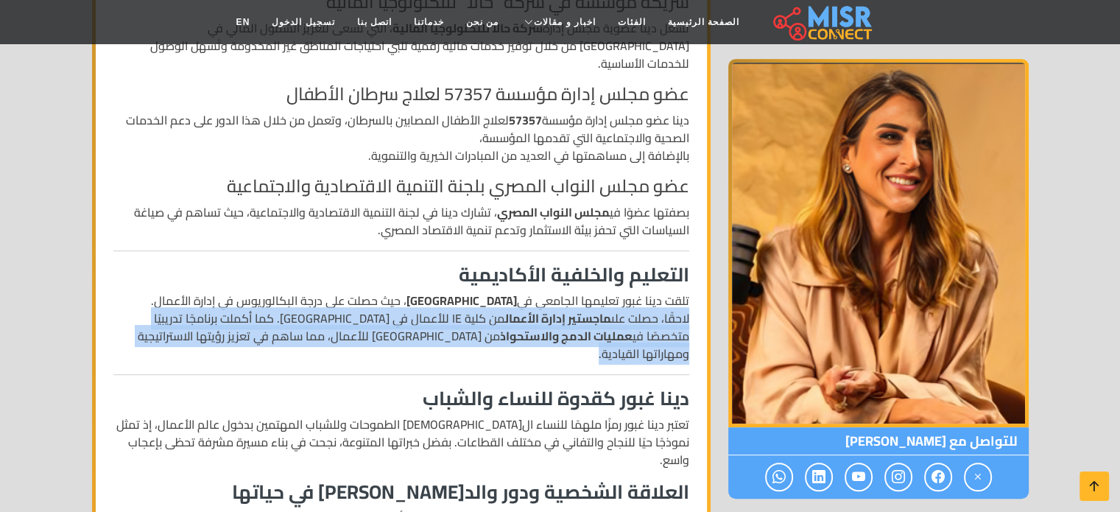
click at [336, 300] on p "تلقت دينا غبور تعليمها الجامعي في جامعة بوسطن ، حيث حصلت على درجة البكالوريوس ف…" at bounding box center [401, 327] width 576 height 71
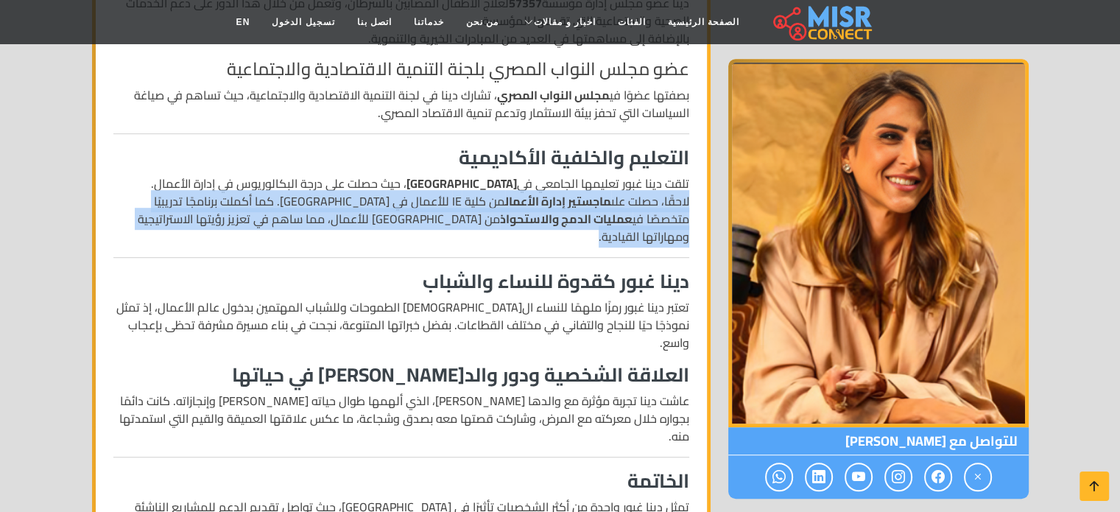
scroll to position [868, 0]
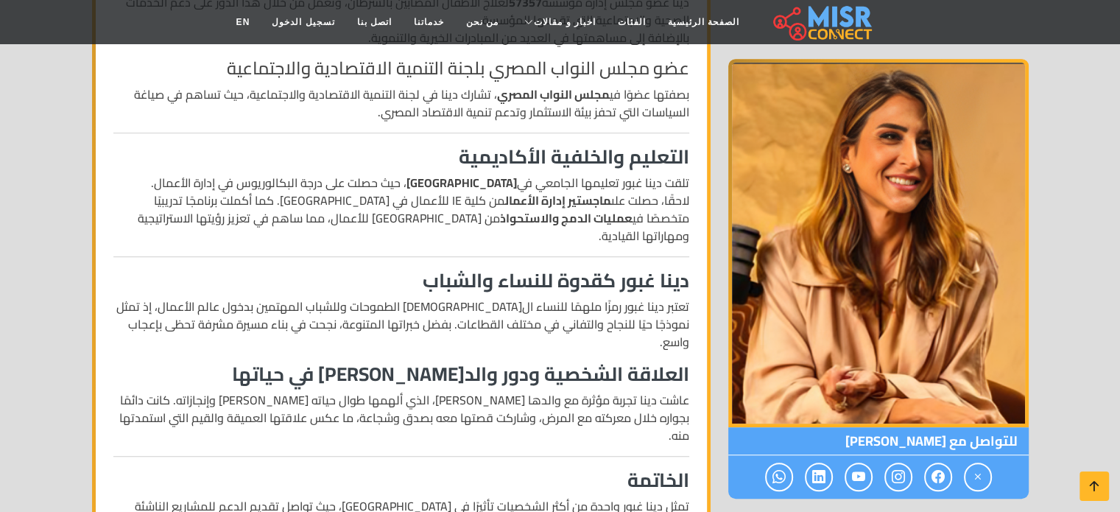
click at [604, 269] on h3 "دينا غبور كقدوة للنساء والشباب" at bounding box center [401, 280] width 576 height 23
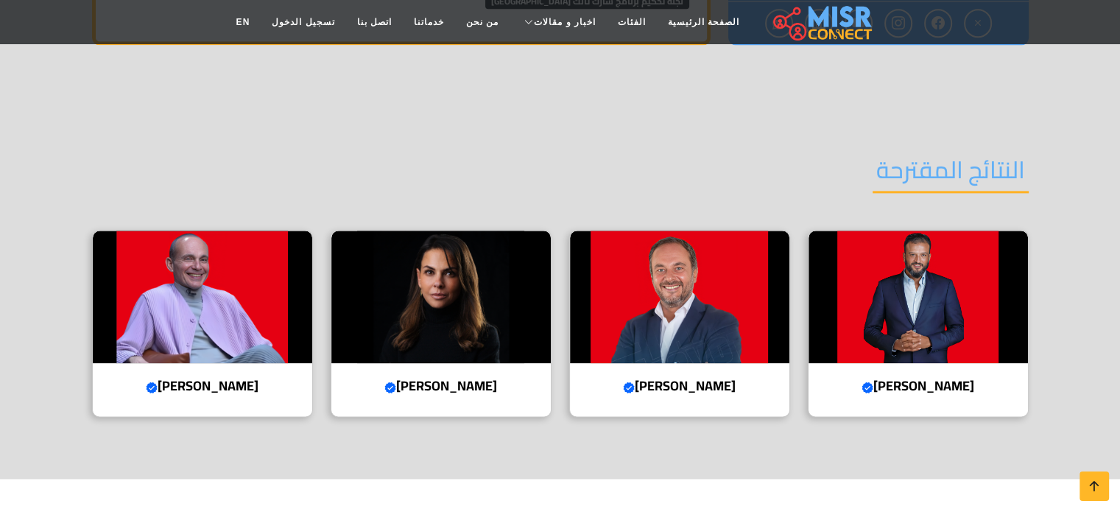
scroll to position [1718, 0]
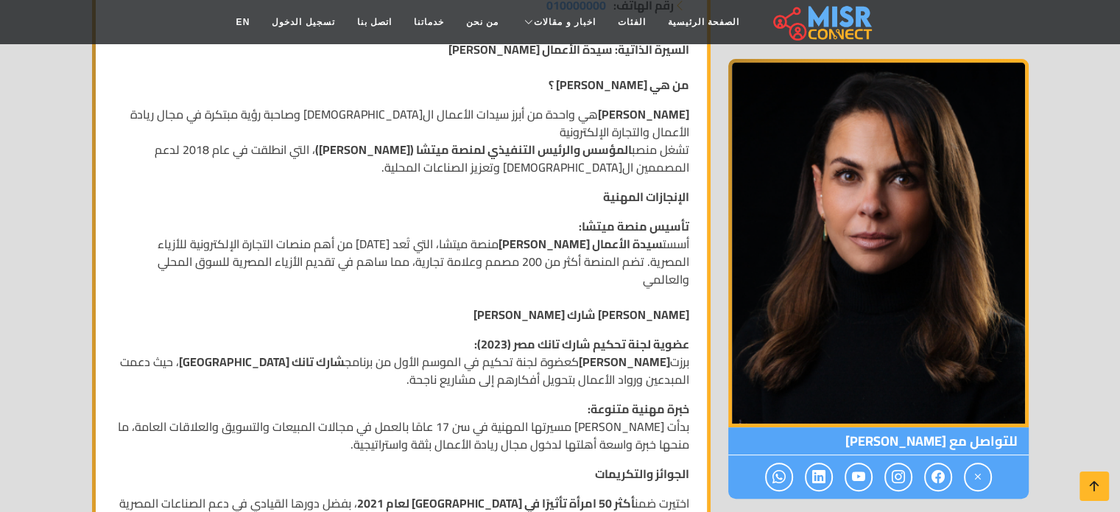
scroll to position [327, 0]
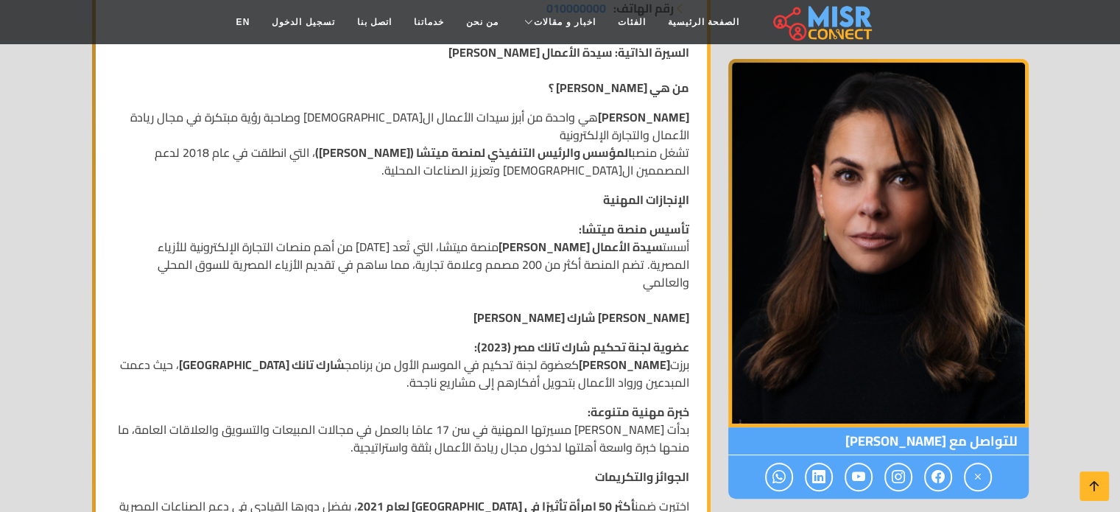
click at [178, 239] on p "تأسيس منصة ميتشا: أسست سيدة الأعمال [PERSON_NAME] منصة ميتشا، التي تُعد [DATE] …" at bounding box center [401, 273] width 576 height 106
click at [485, 228] on p "تأسيس منصة ميتشا: أسست سيدة الأعمال [PERSON_NAME] منصة ميتشا، التي تُعد [DATE] …" at bounding box center [401, 273] width 576 height 106
copy p "ميتشا"
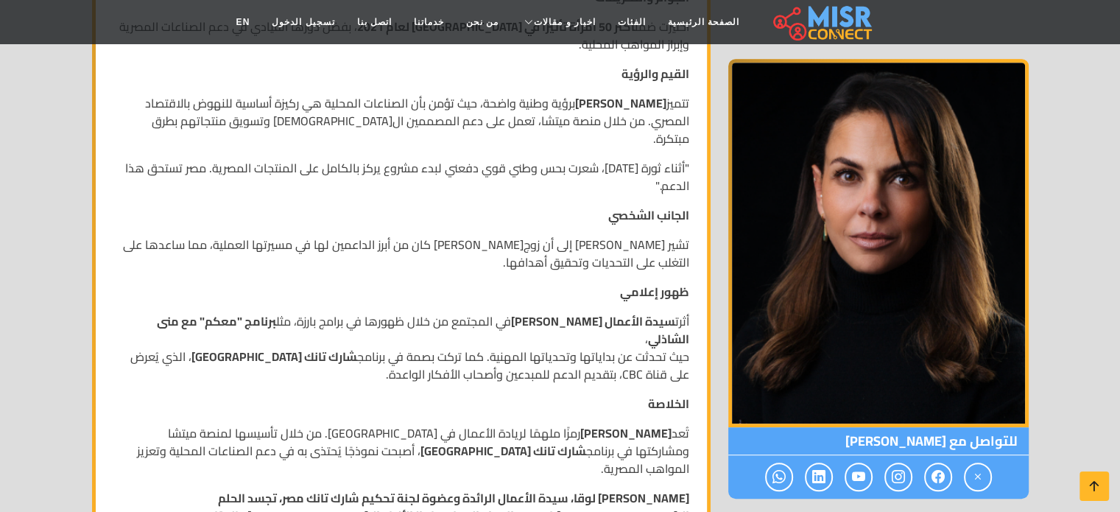
scroll to position [806, 0]
